Goal: Information Seeking & Learning: Learn about a topic

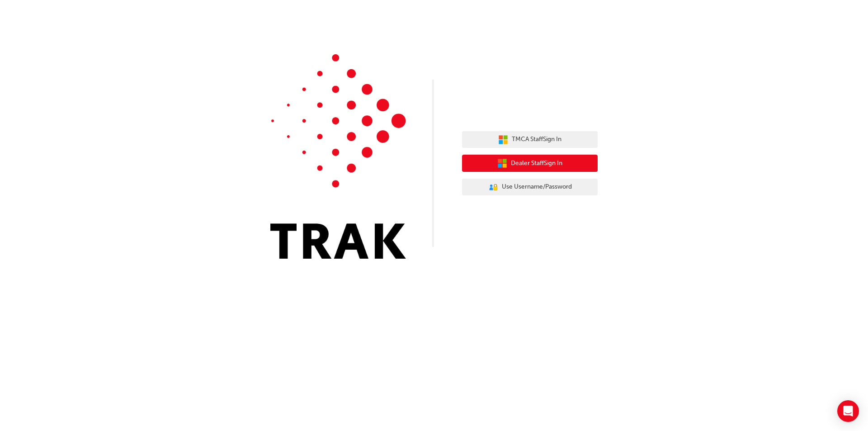
click at [557, 161] on span "Dealer Staff Sign In" at bounding box center [537, 163] width 52 height 10
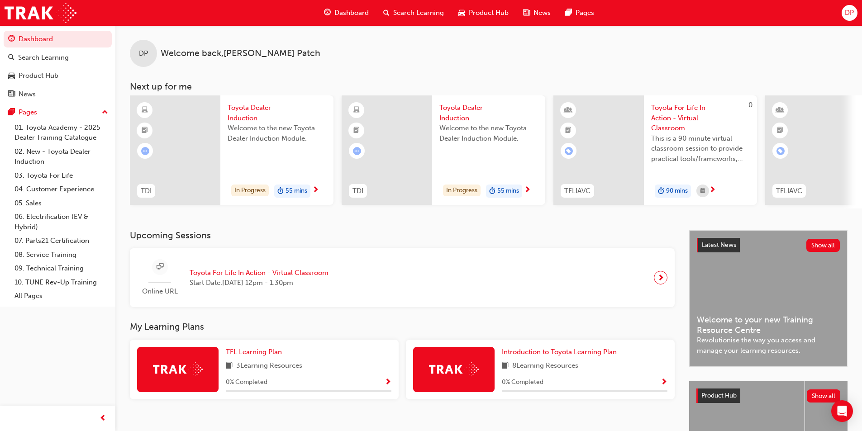
click at [409, 14] on span "Search Learning" at bounding box center [418, 13] width 51 height 10
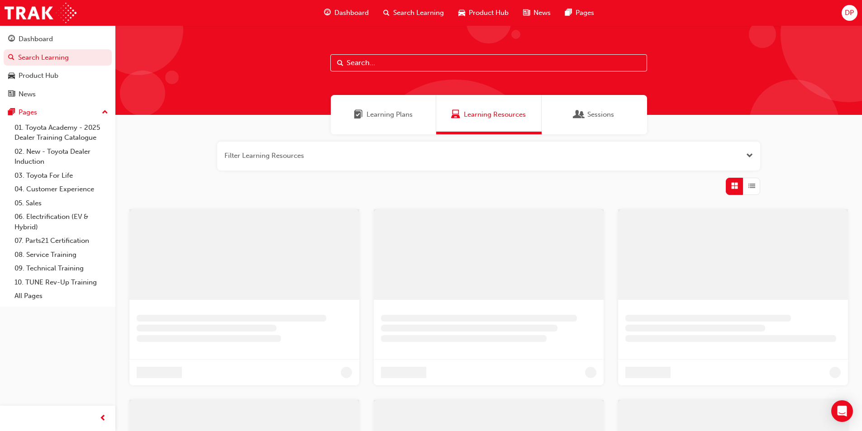
click at [398, 62] on input "text" at bounding box center [488, 62] width 317 height 17
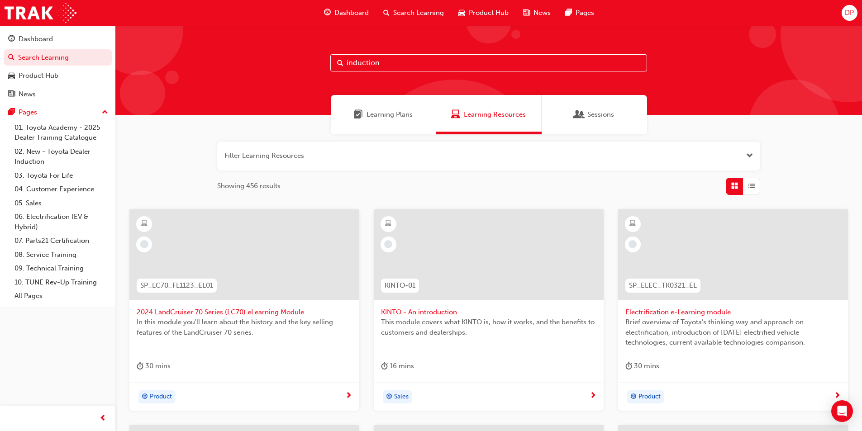
type input "induction"
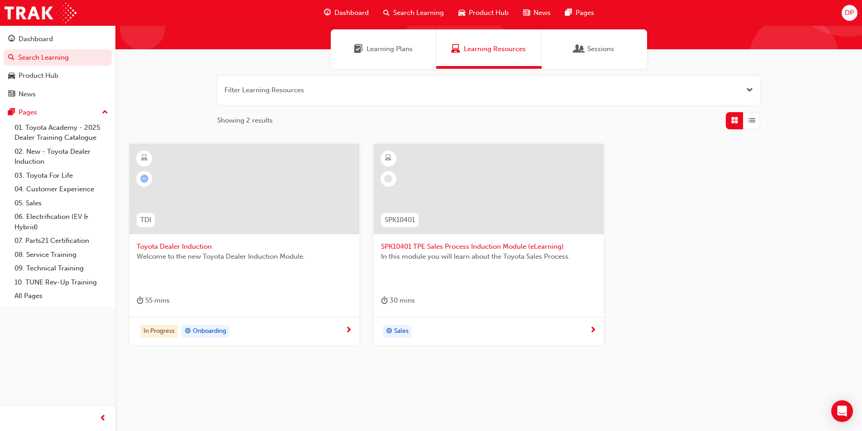
scroll to position [67, 0]
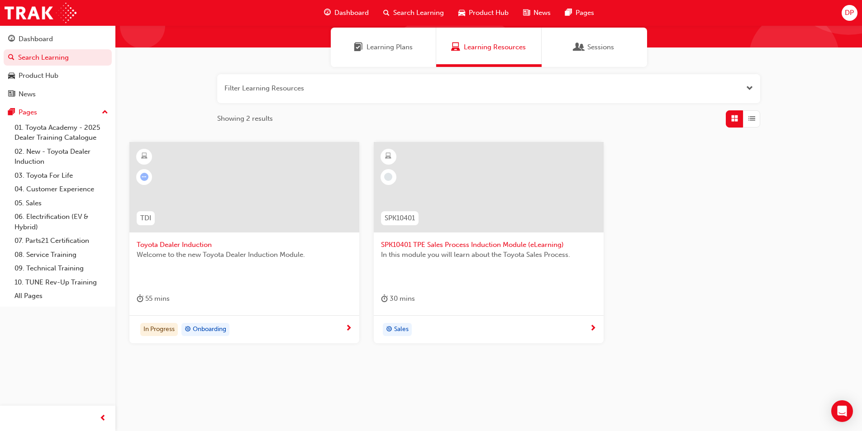
click at [189, 209] on div at bounding box center [244, 187] width 230 height 90
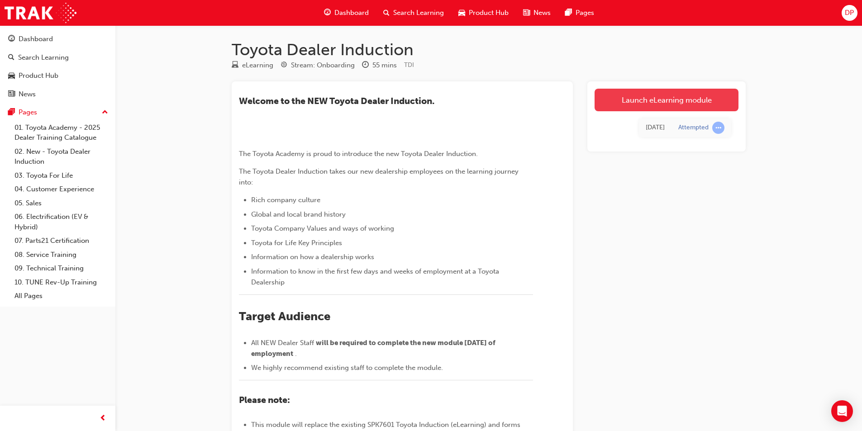
click at [673, 99] on link "Launch eLearning module" at bounding box center [666, 100] width 144 height 23
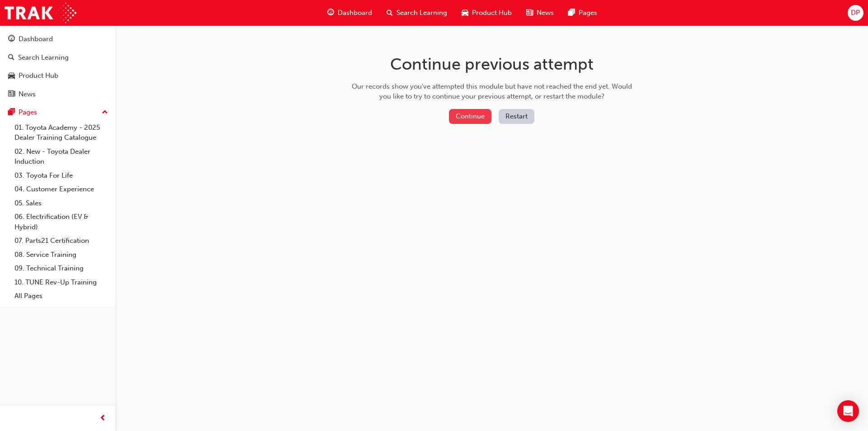
click at [453, 116] on button "Continue" at bounding box center [470, 116] width 43 height 15
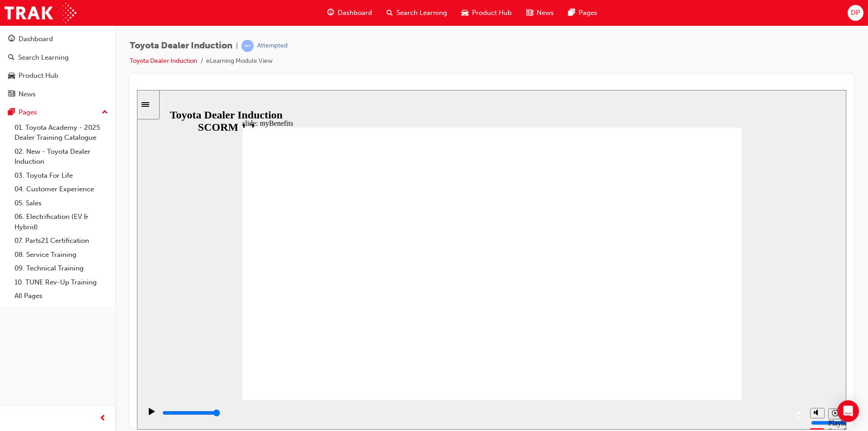
type input "12400"
